Goal: Communication & Community: Answer question/provide support

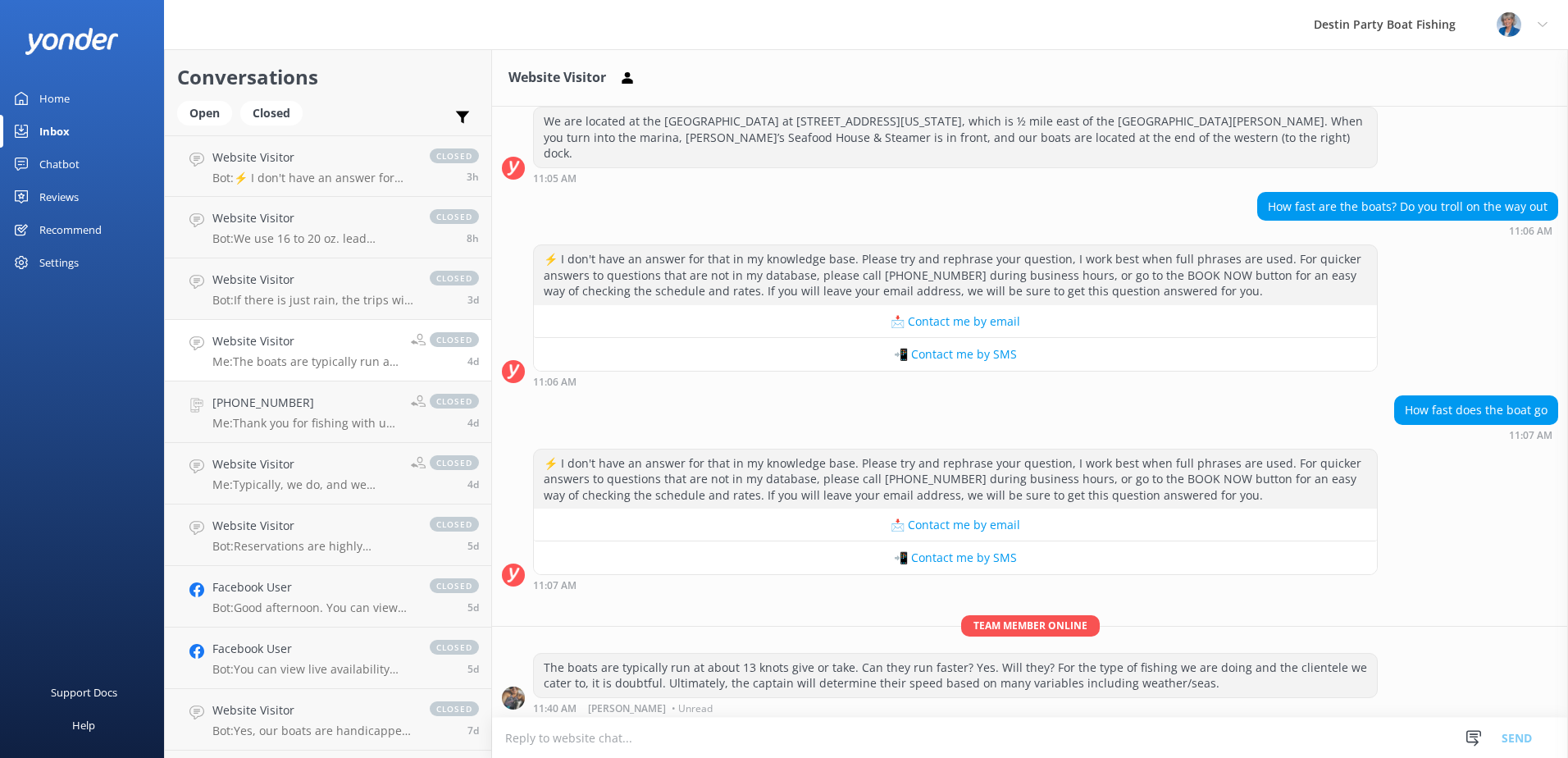
scroll to position [429, 0]
